Goal: Information Seeking & Learning: Find contact information

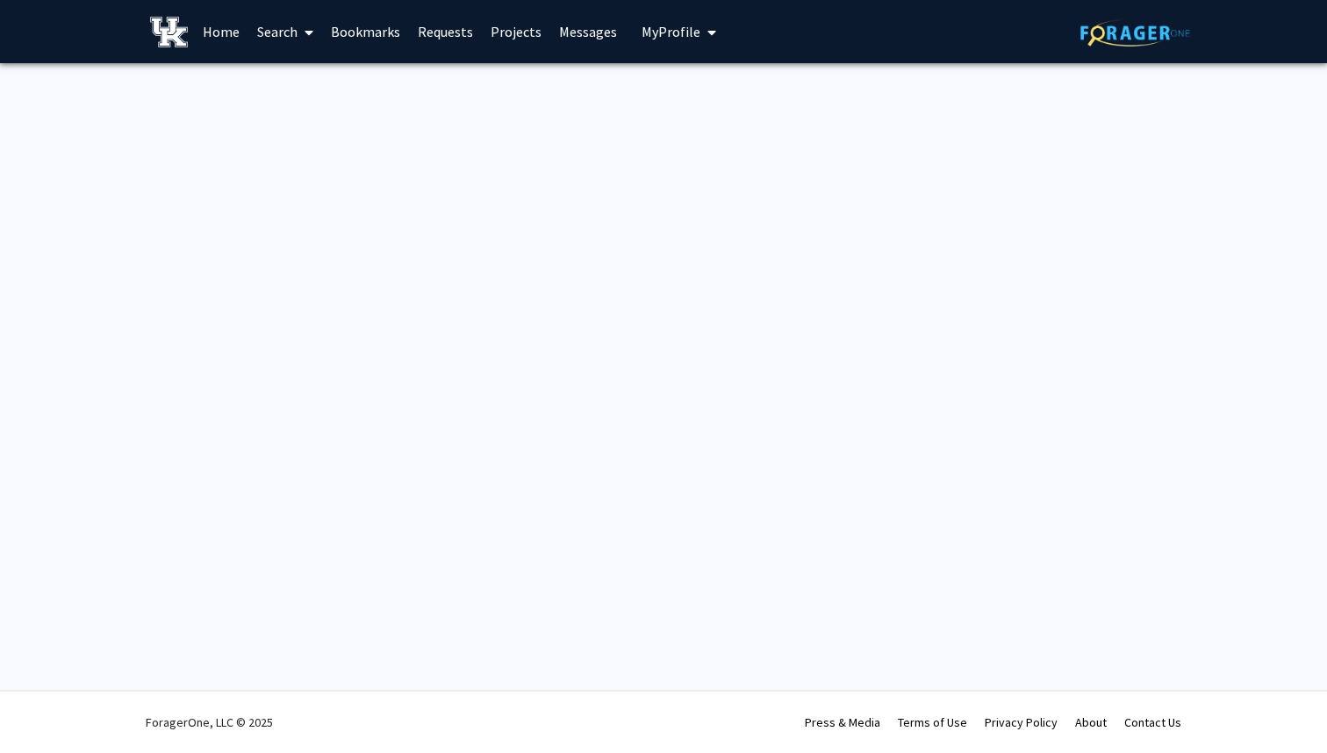
click at [277, 49] on link "Search" at bounding box center [285, 31] width 74 height 61
click at [323, 86] on span "Faculty/Staff" at bounding box center [312, 80] width 129 height 35
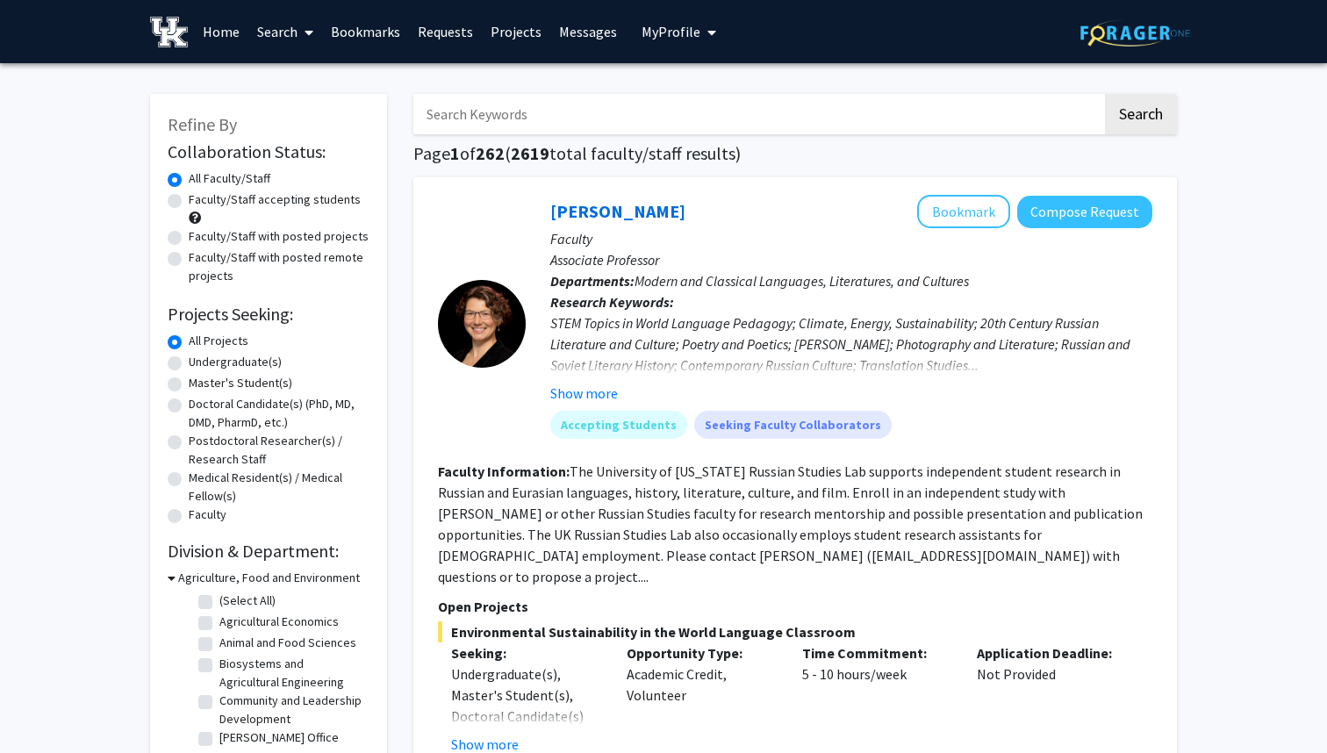
click at [467, 113] on input "Search Keywords" at bounding box center [757, 114] width 689 height 40
type input "[PERSON_NAME]"
click at [1105, 94] on button "Search" at bounding box center [1141, 114] width 72 height 40
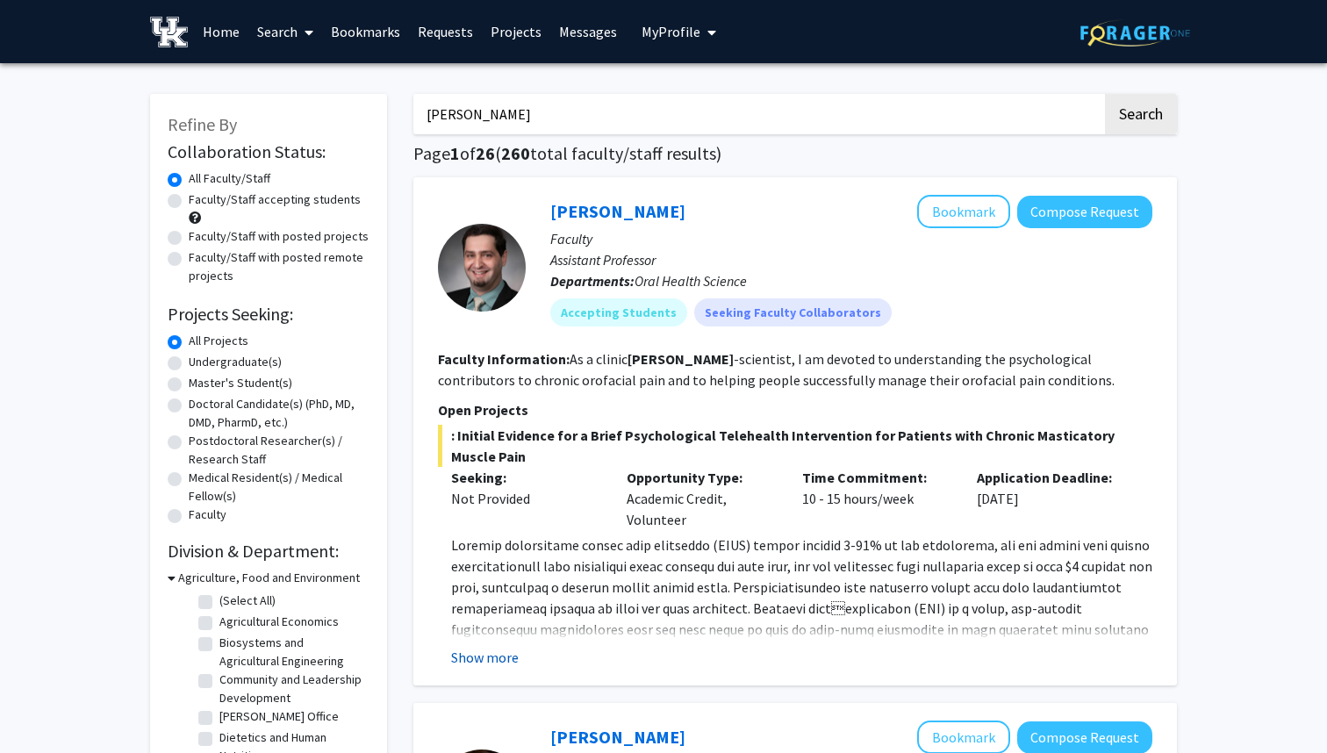
click at [487, 659] on button "Show more" at bounding box center [485, 657] width 68 height 21
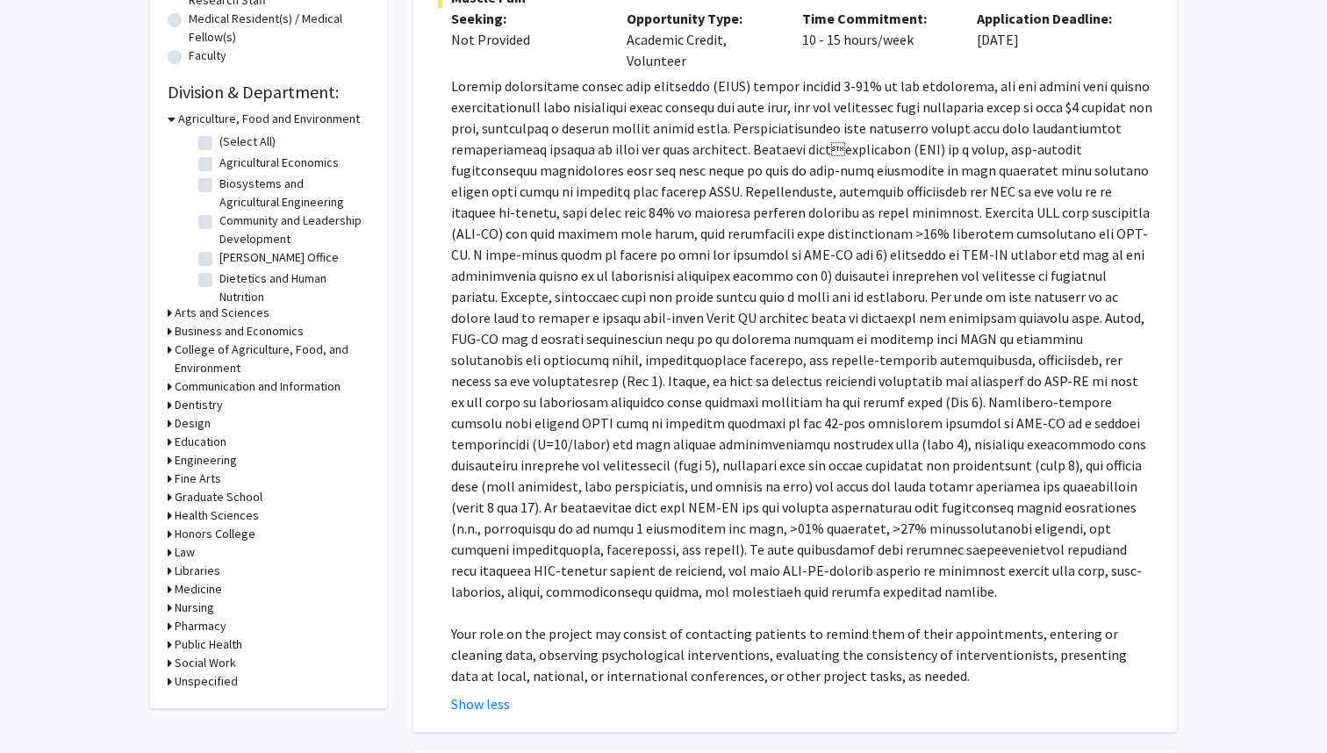
scroll to position [523, 0]
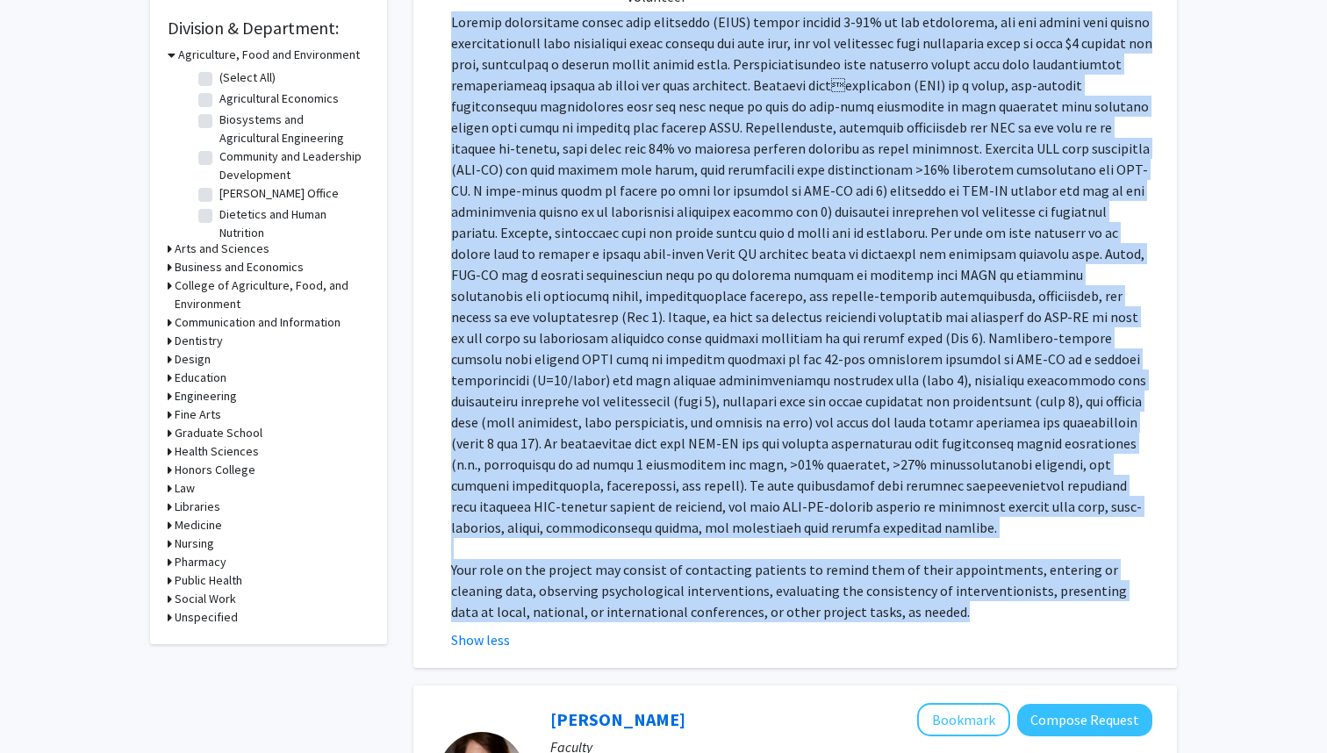
drag, startPoint x: 446, startPoint y: 486, endPoint x: 886, endPoint y: 589, distance: 451.6
click at [886, 589] on fg-read-more "Your role on the project may consist of contacting patients to remind them of t…" at bounding box center [795, 330] width 715 height 639
copy div "Chronic masticatory muscle pain disorders (MMPD) affect between 5-12% of the po…"
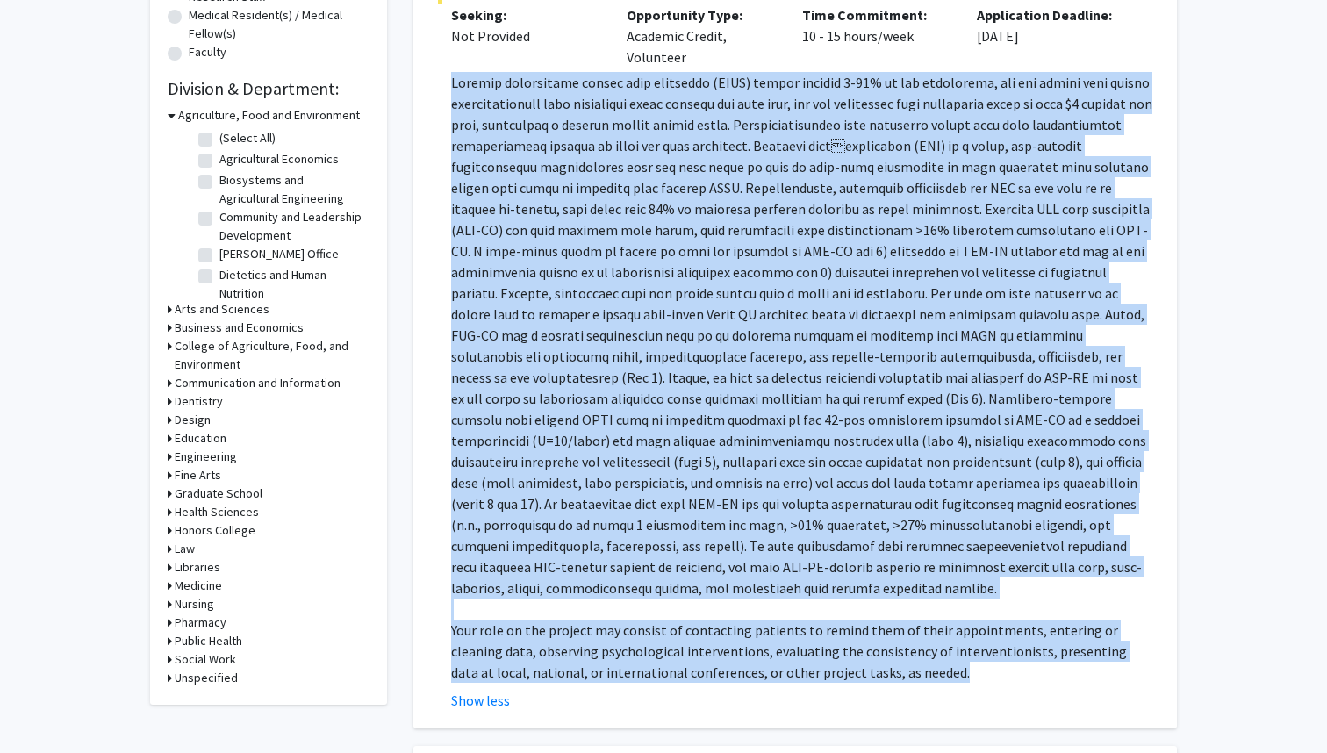
scroll to position [440, 0]
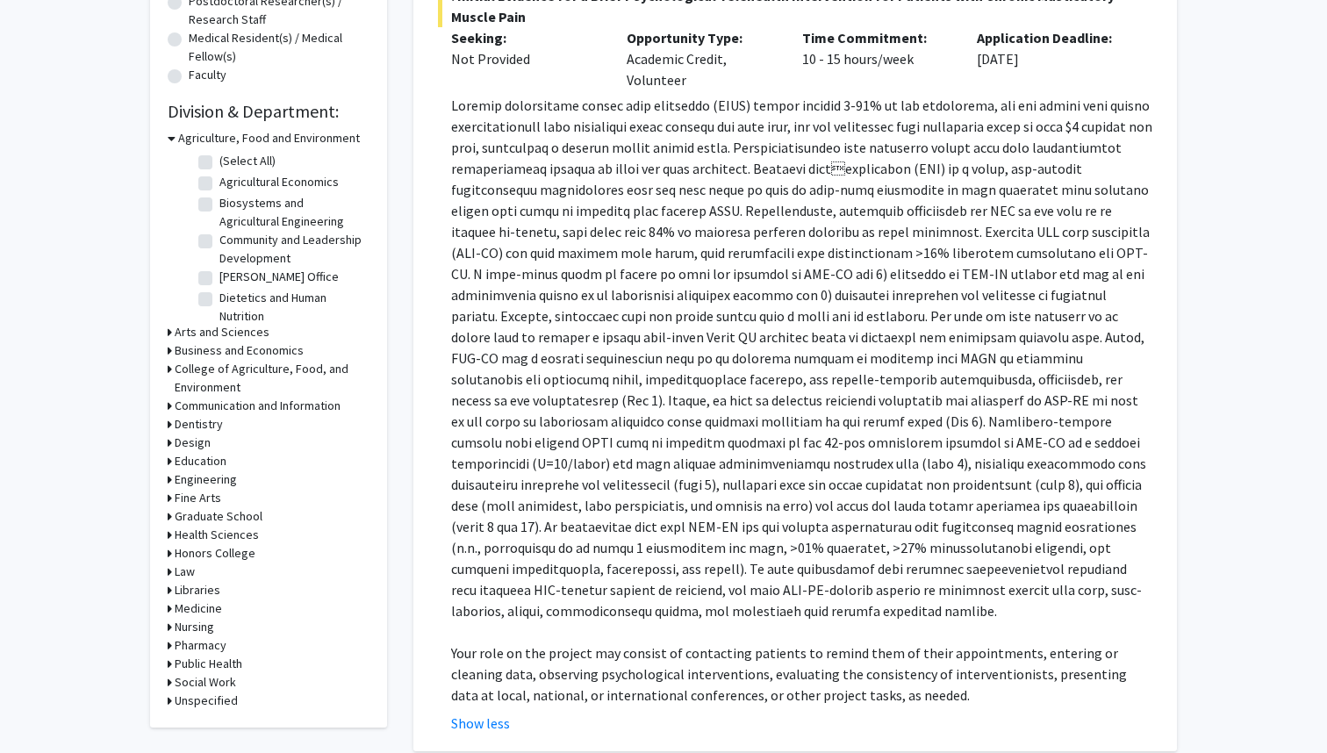
click at [685, 320] on p at bounding box center [801, 358] width 701 height 527
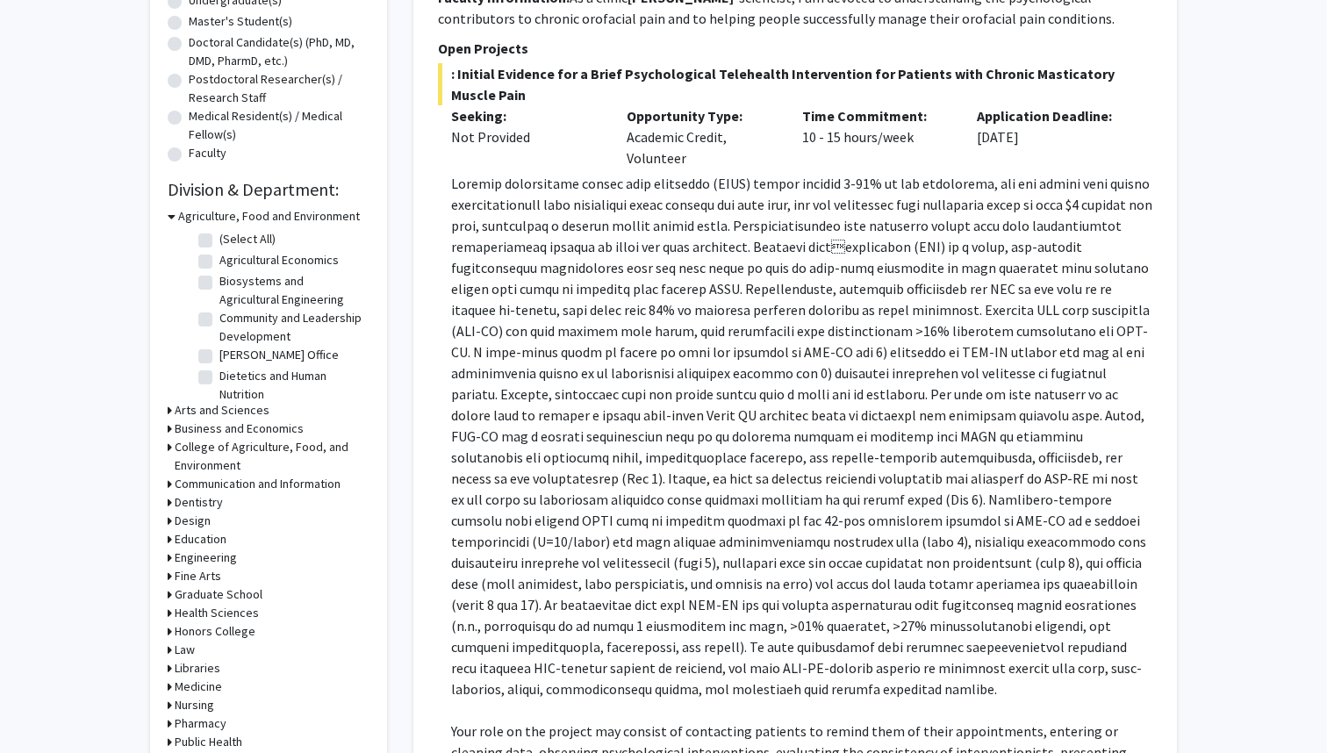
scroll to position [193, 0]
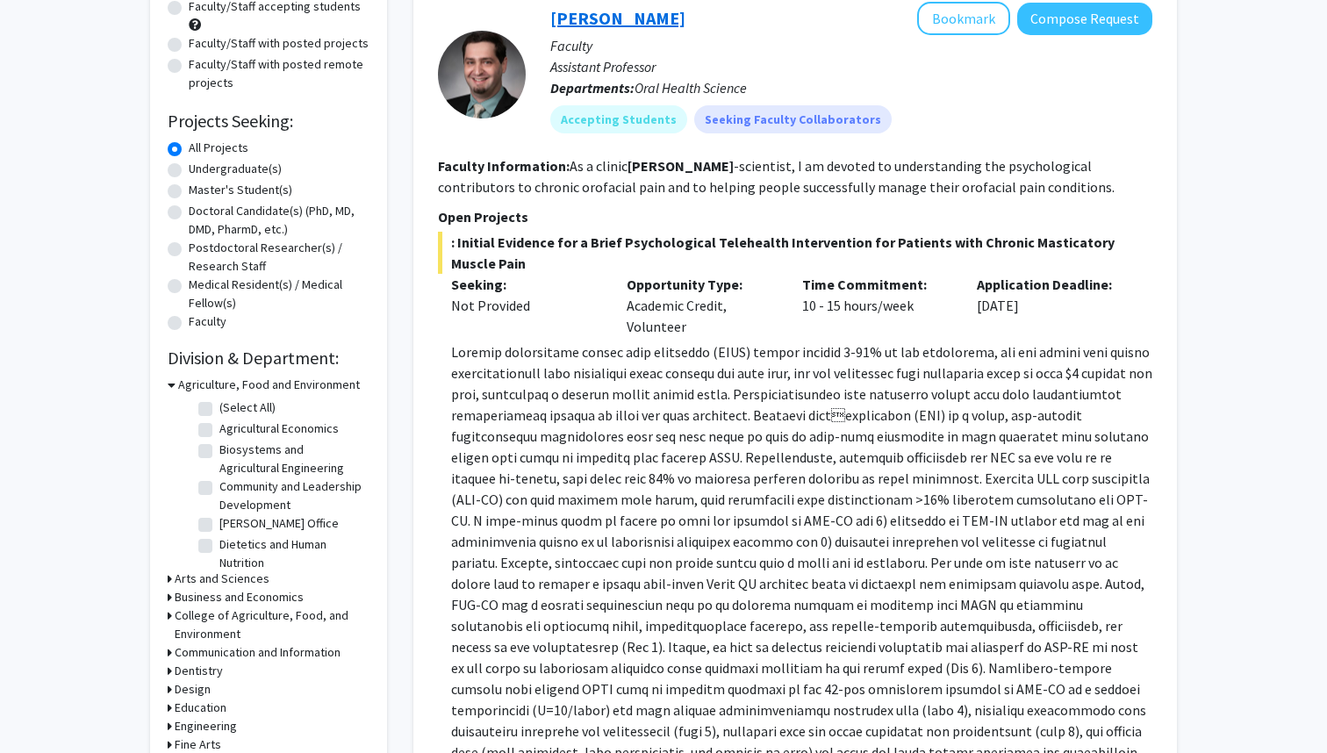
click at [607, 26] on link "[PERSON_NAME]" at bounding box center [617, 18] width 135 height 22
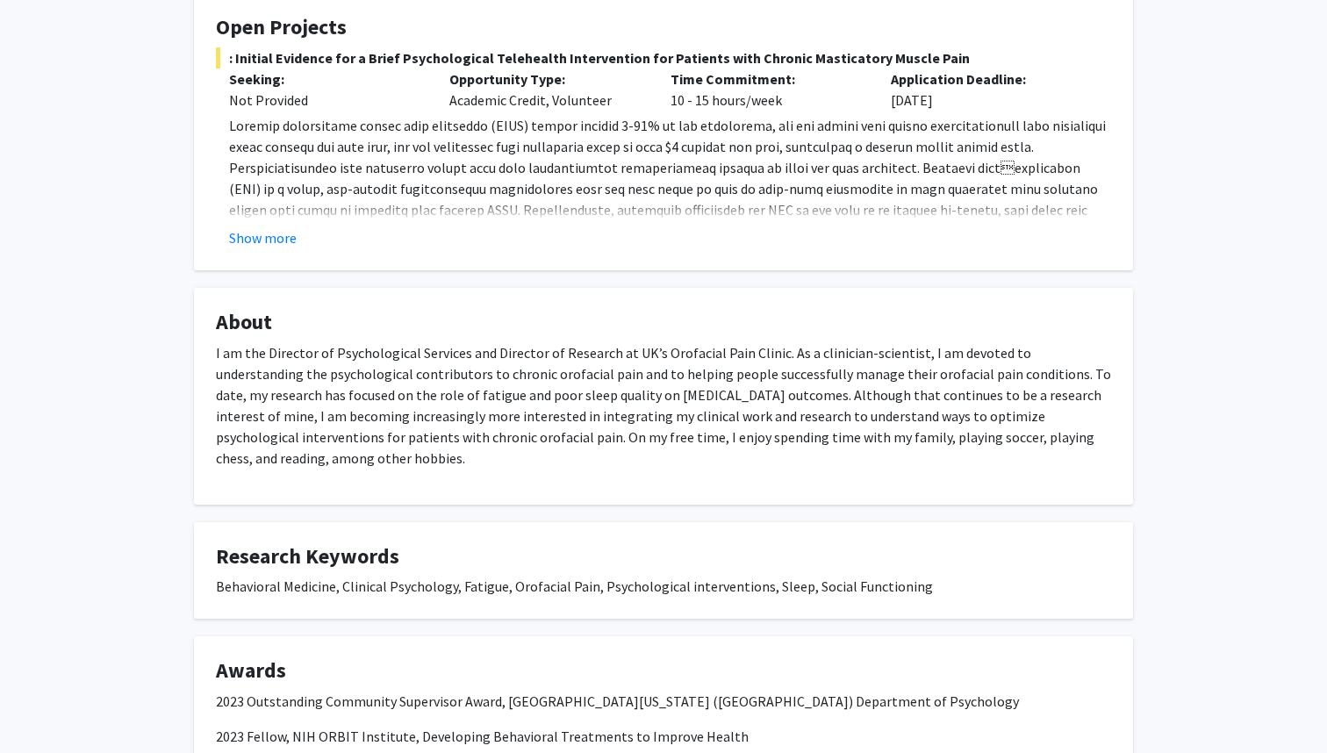
scroll to position [571, 0]
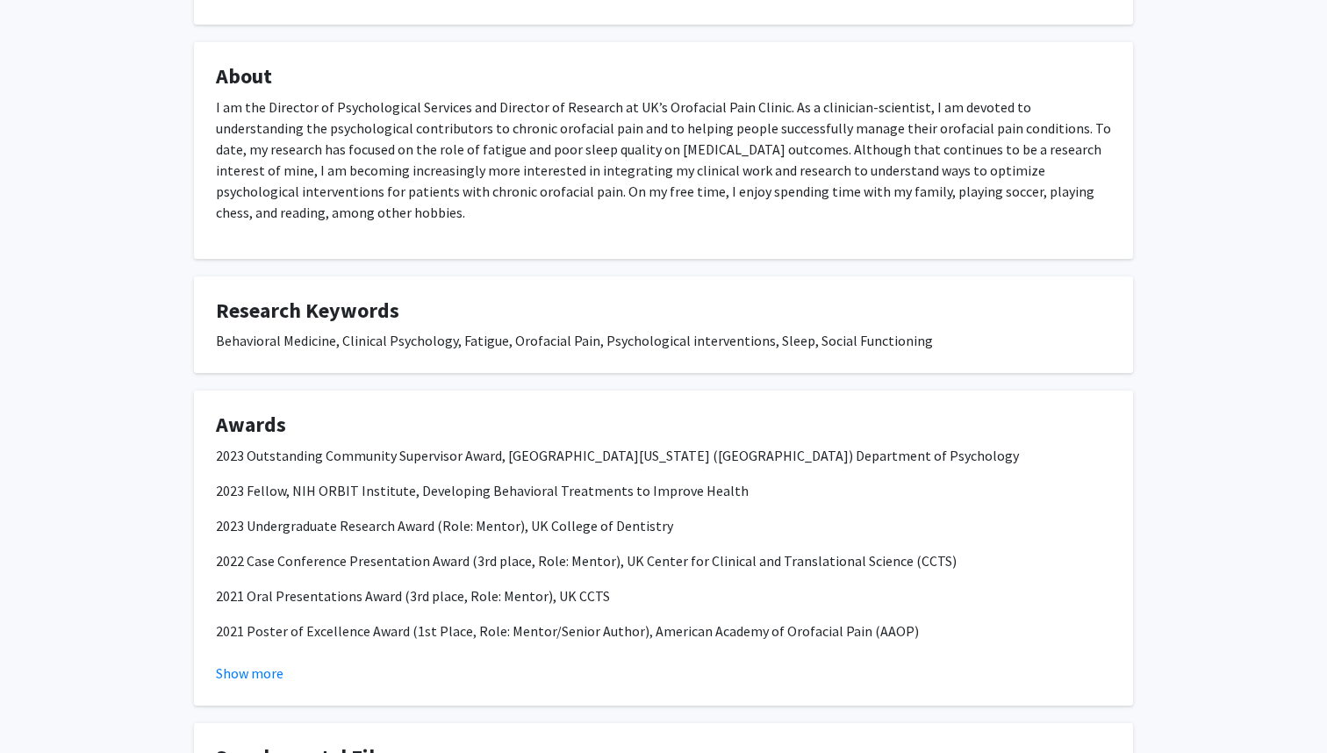
click at [284, 662] on fg-read-more "2023 Outstanding Community Supervisor Award, [GEOGRAPHIC_DATA][US_STATE] ([GEOG…" at bounding box center [663, 564] width 895 height 239
click at [279, 672] on button "Show more" at bounding box center [250, 673] width 68 height 21
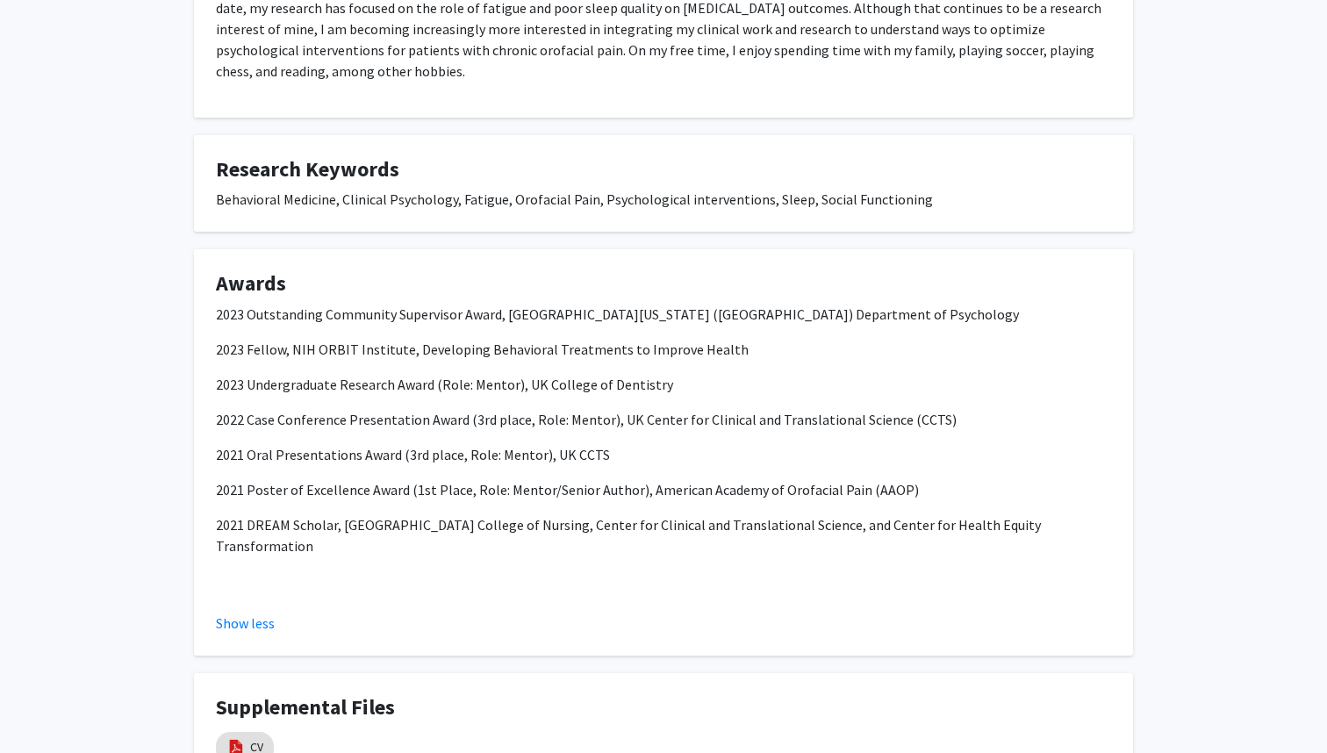
scroll to position [852, 0]
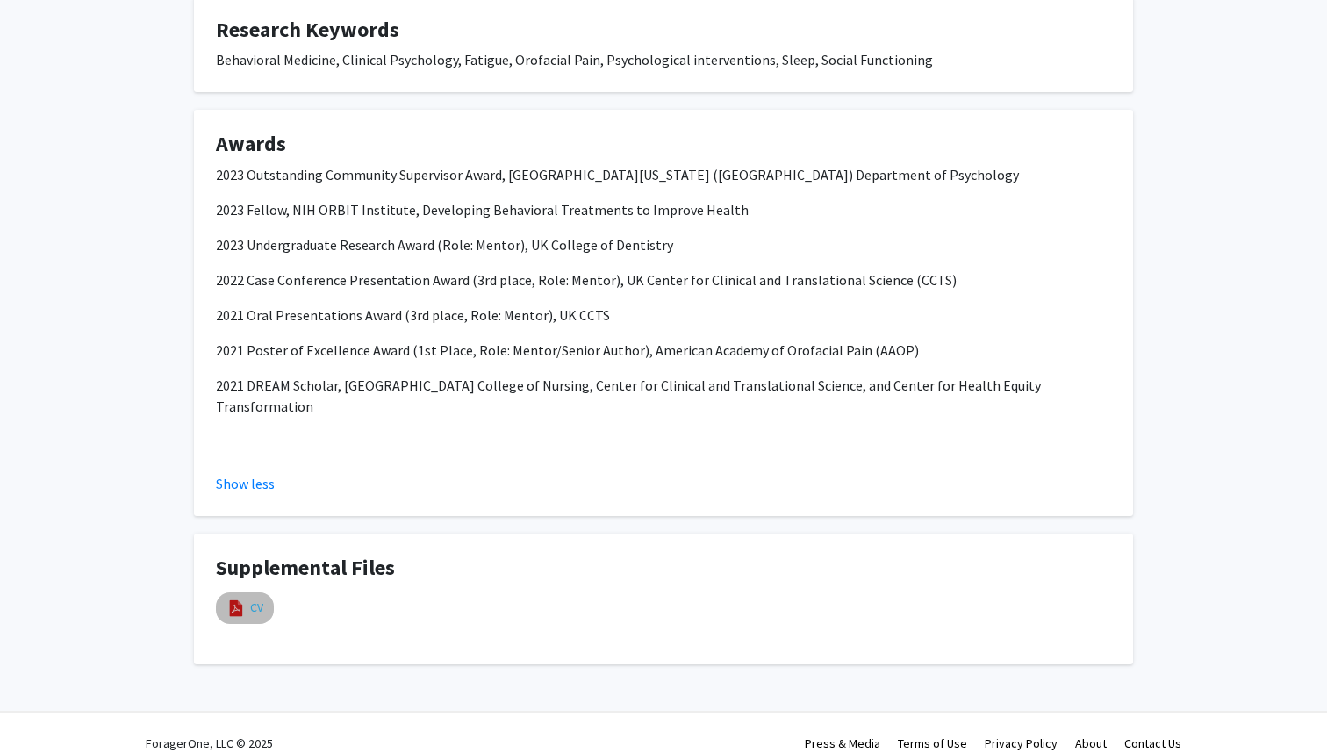
click at [253, 599] on link "CV" at bounding box center [256, 608] width 13 height 18
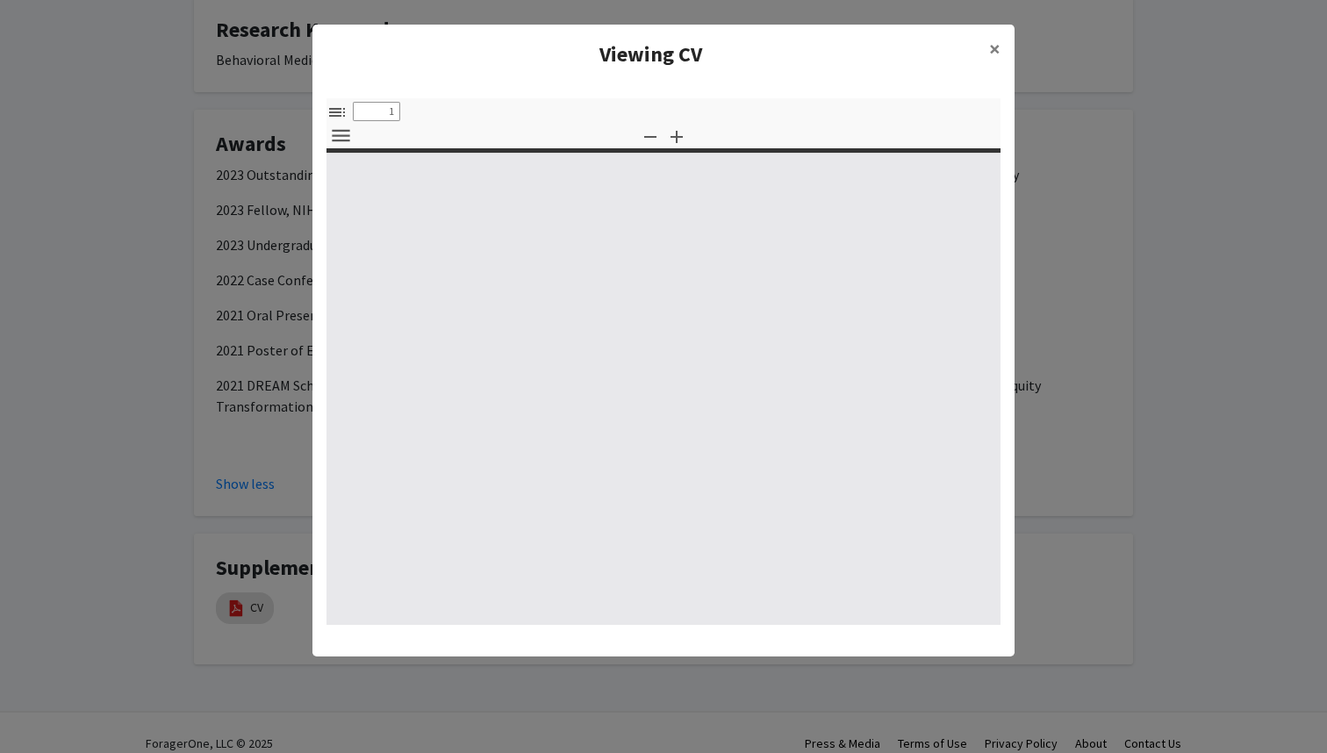
select select "custom"
type input "0"
select select "custom"
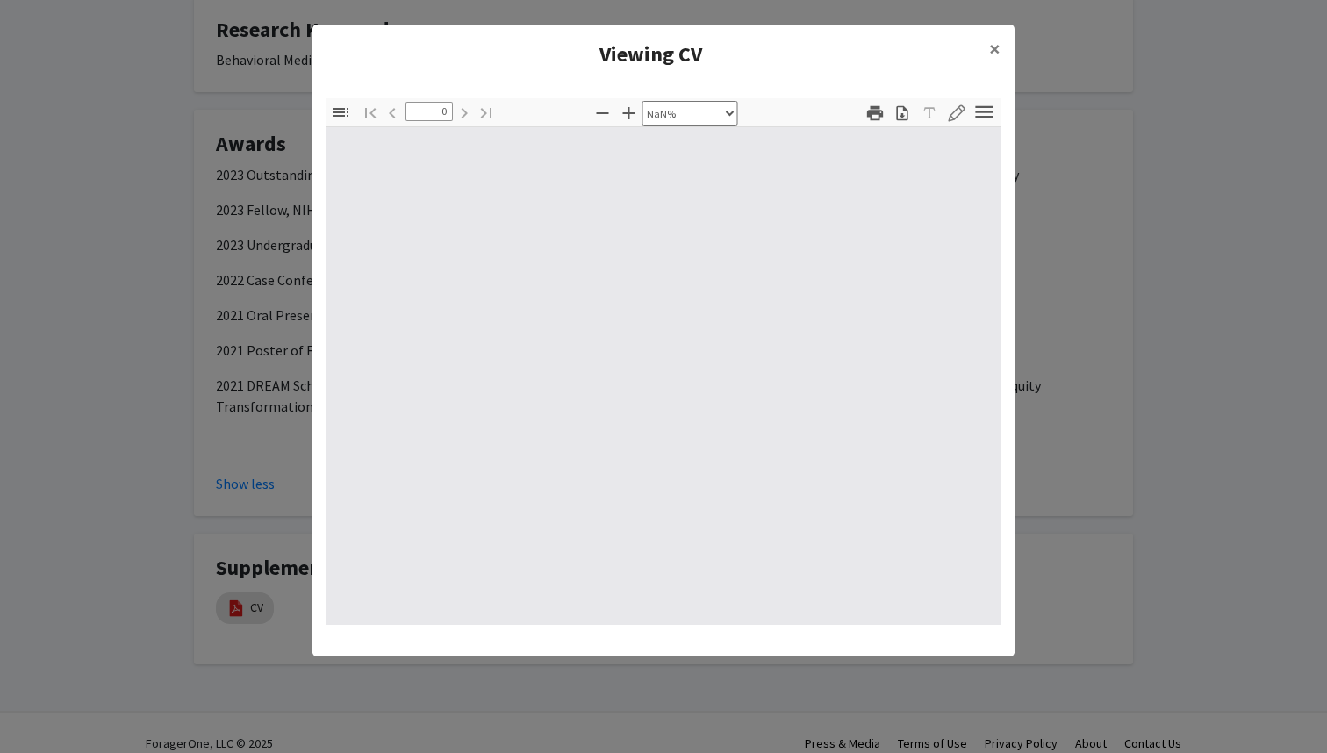
type input "1"
select select "auto"
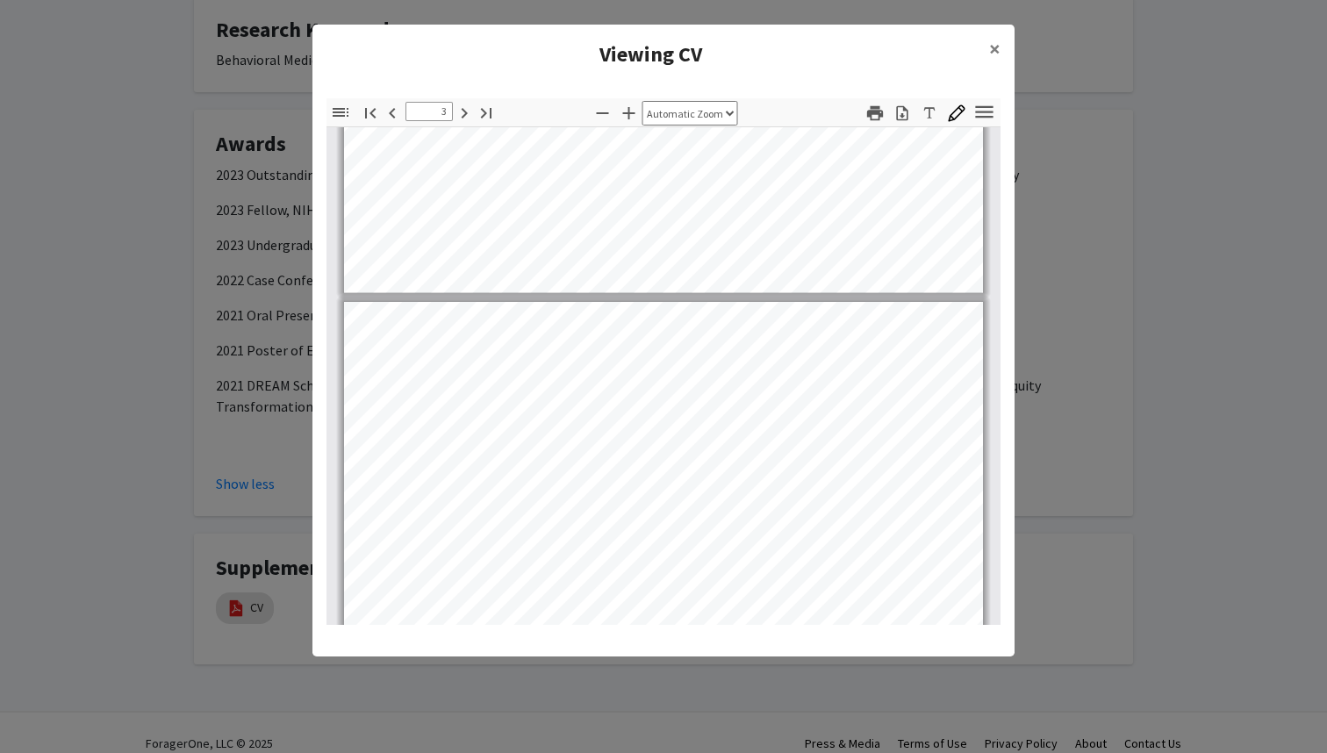
scroll to position [1818, 0]
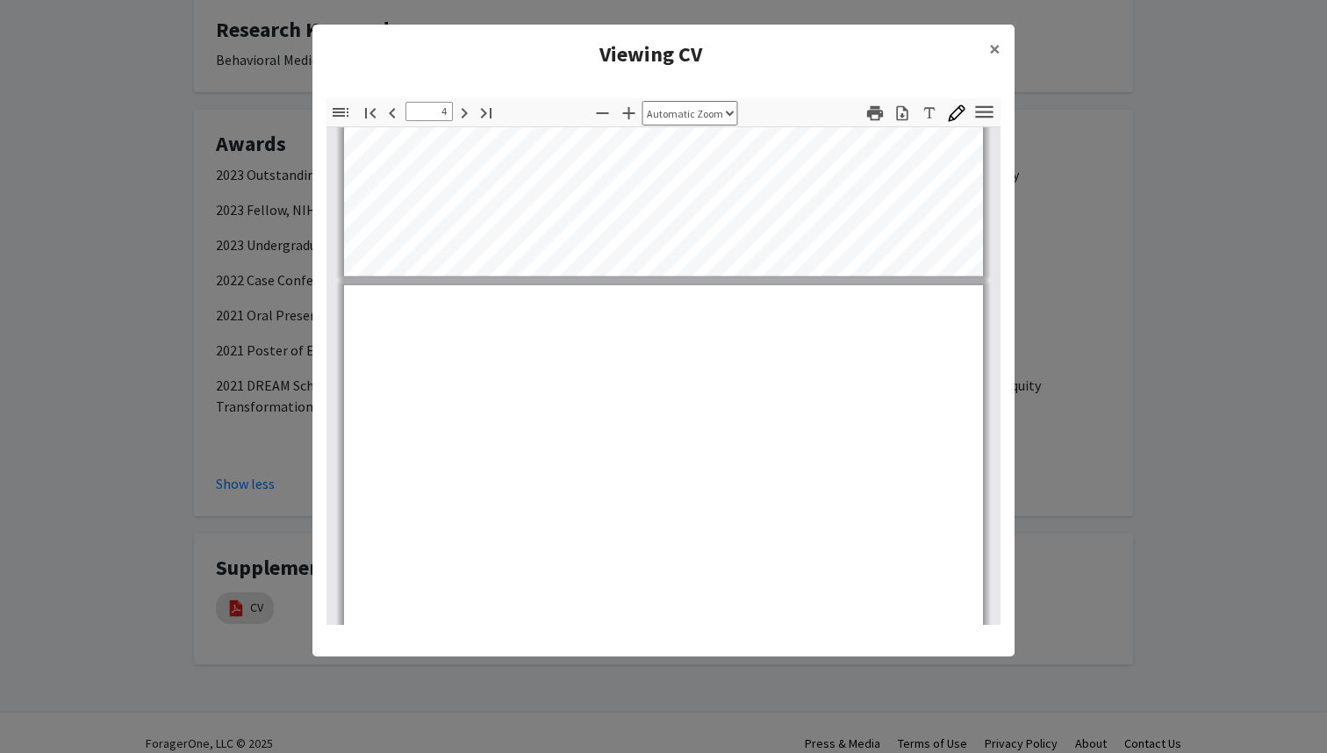
type input "5"
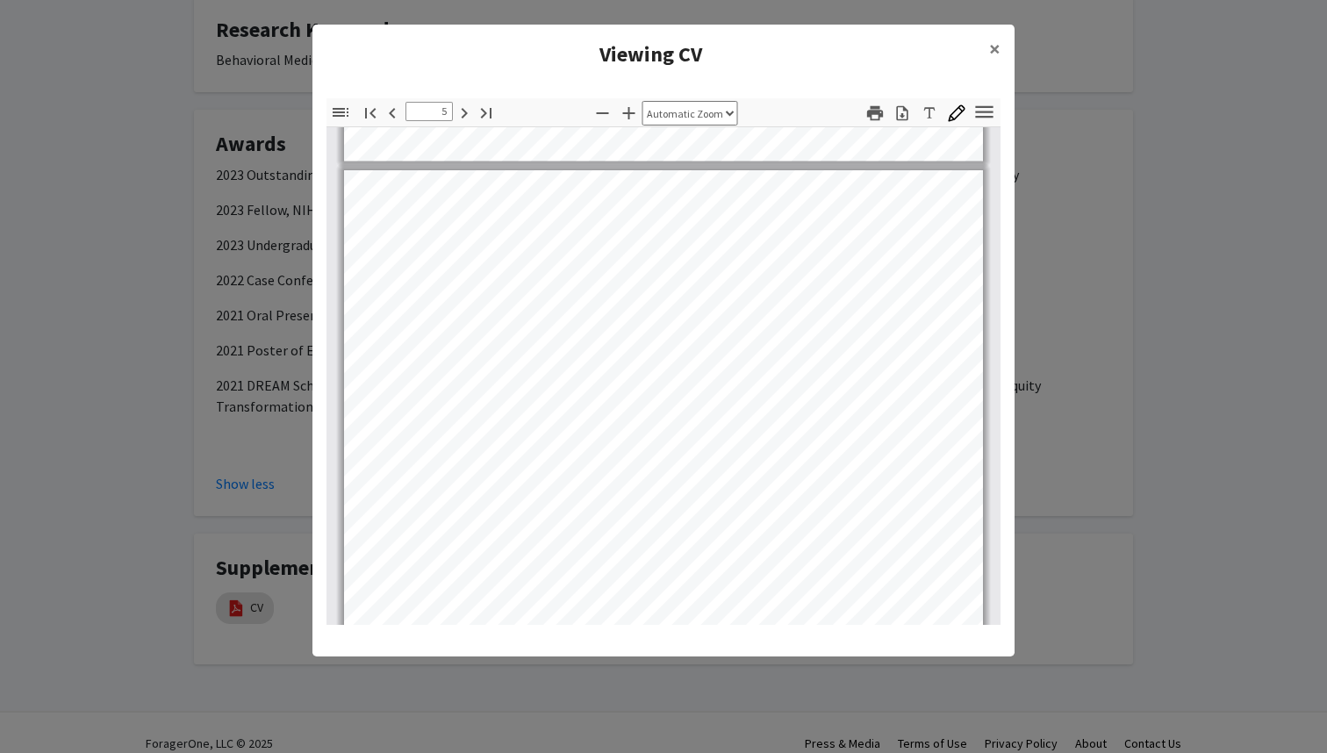
scroll to position [3515, 0]
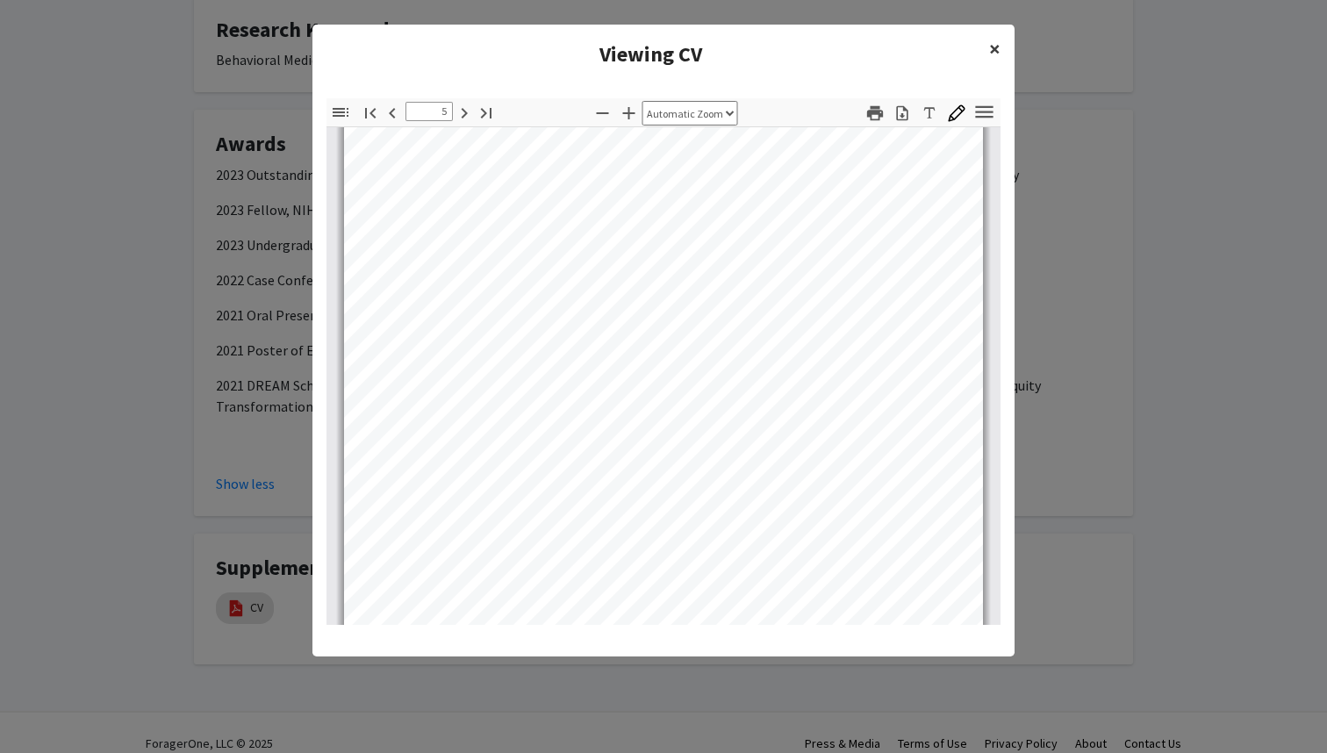
click at [994, 54] on span "×" at bounding box center [994, 48] width 11 height 27
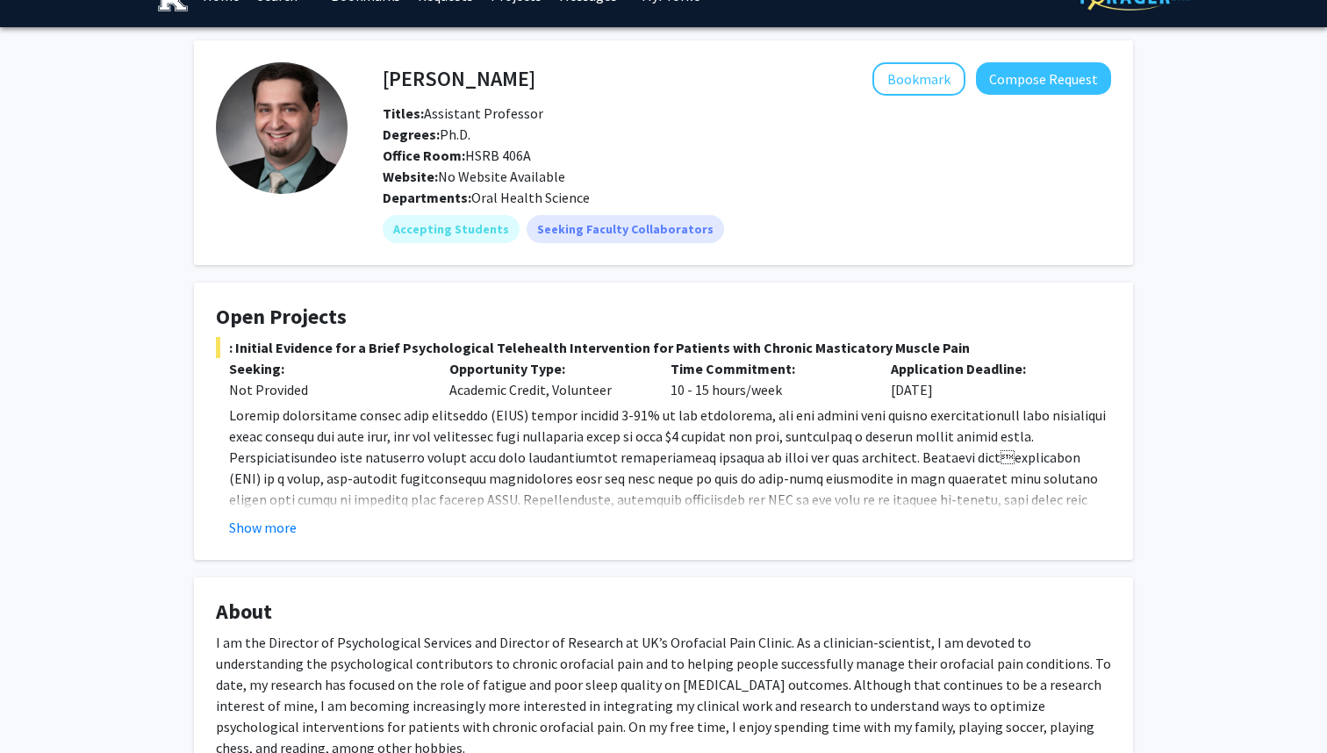
scroll to position [37, 0]
click at [271, 527] on button "Show more" at bounding box center [263, 526] width 68 height 21
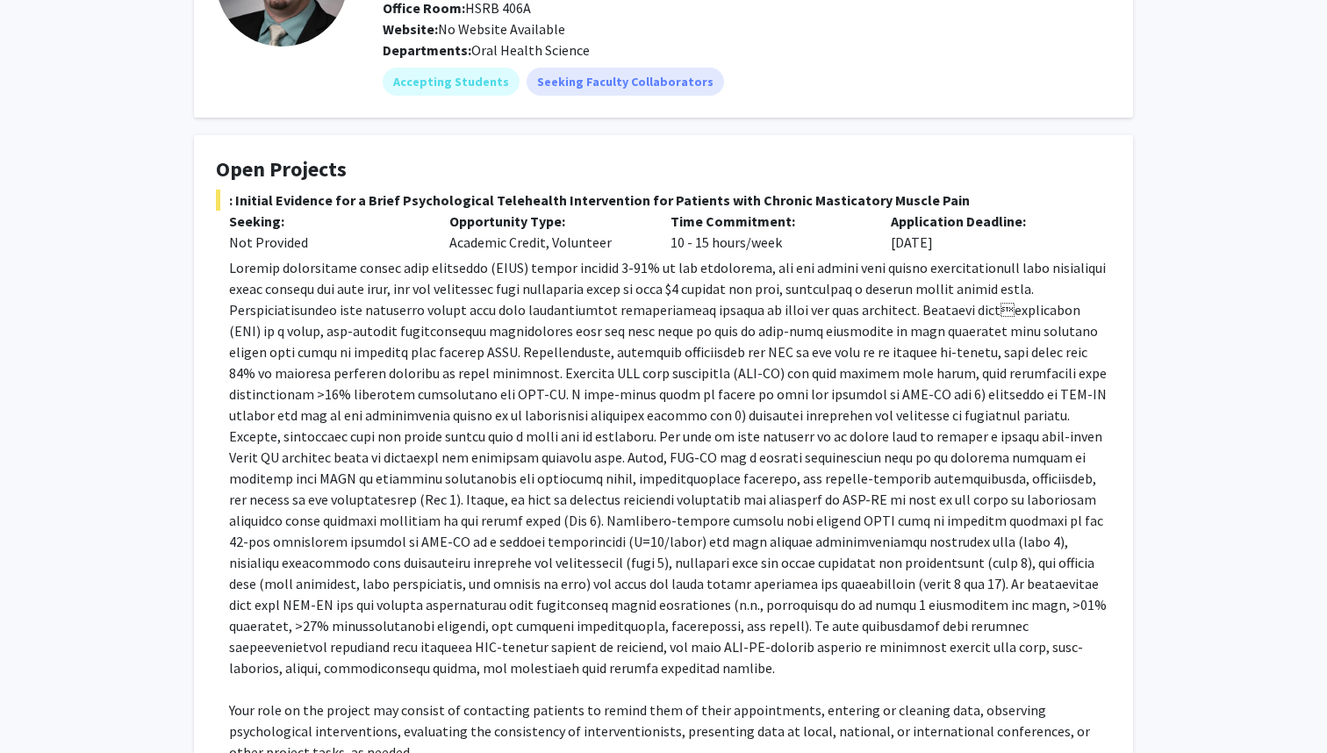
scroll to position [368, 0]
